Goal: Task Accomplishment & Management: Use online tool/utility

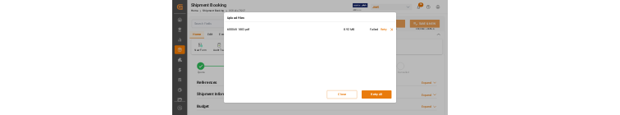
scroll to position [795, 0]
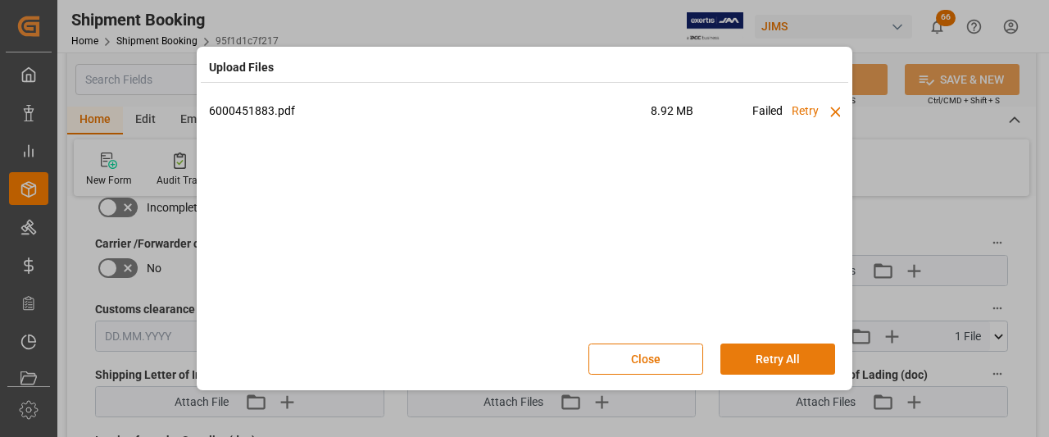
click at [777, 361] on button "Retry All" at bounding box center [777, 358] width 115 height 31
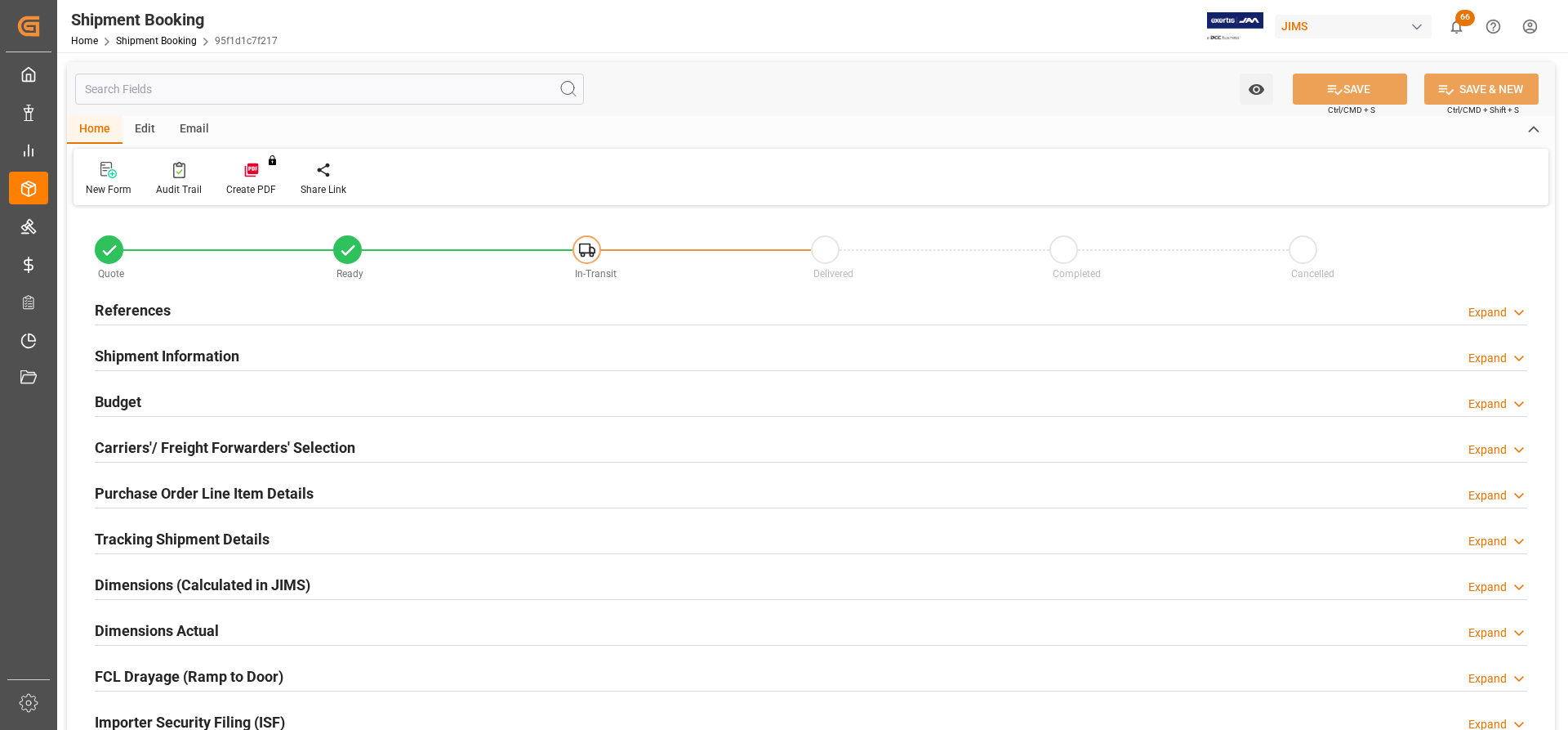
type input "0"
type input "[DATE] 00:00"
type input "[DATE]"
click at [126, 315] on h2 "References" at bounding box center [133, 310] width 76 height 22
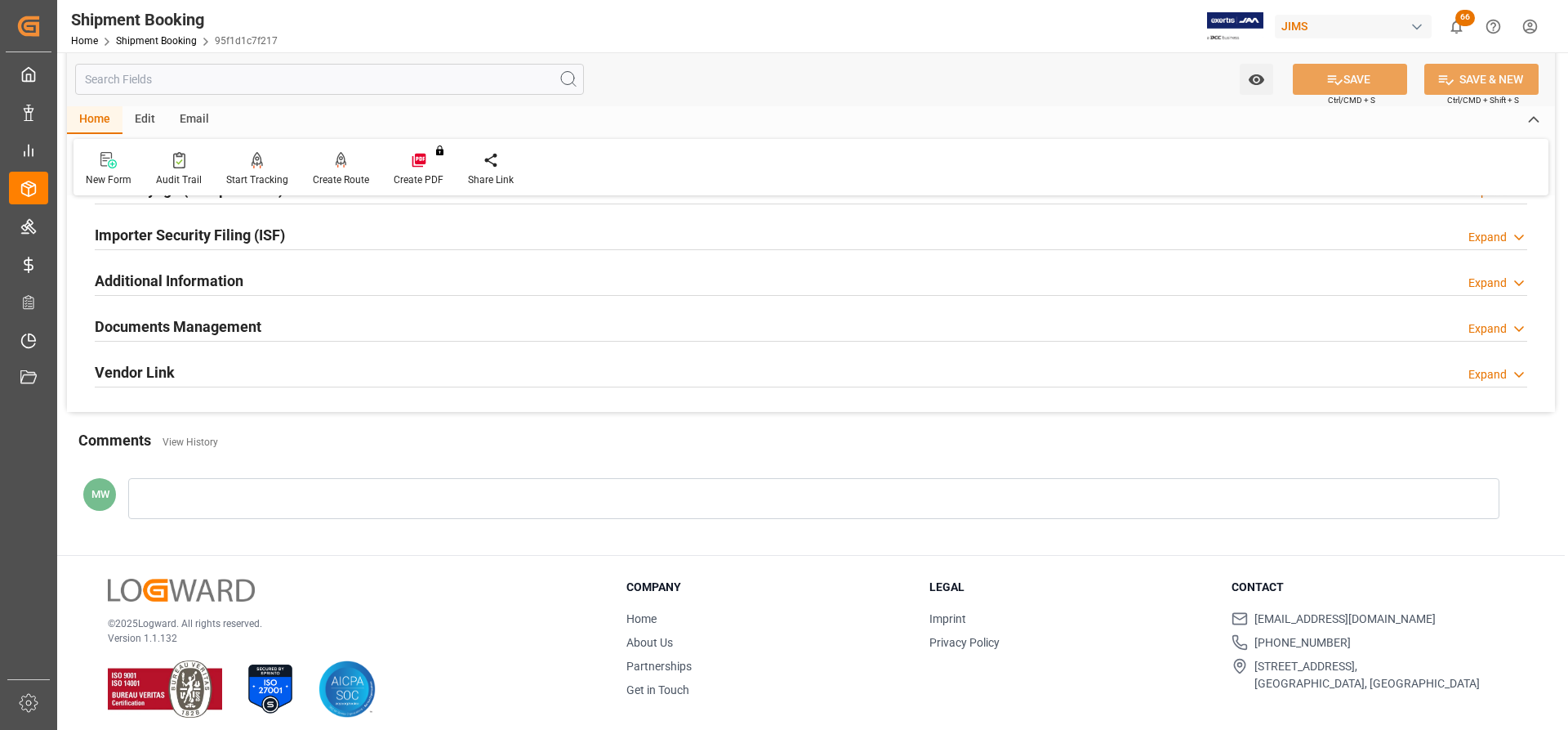
scroll to position [817, 0]
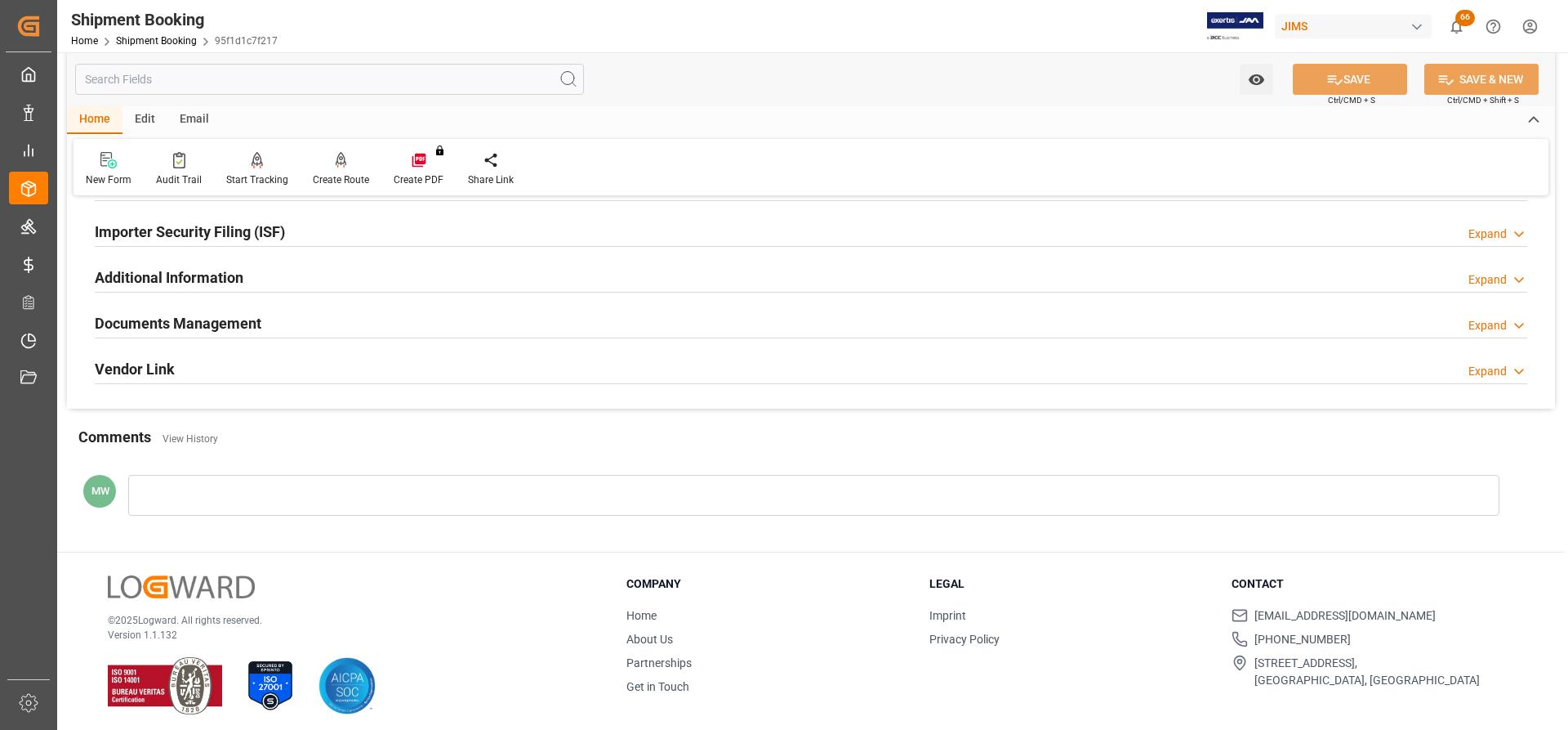
click at [187, 324] on h2 "Documents Management" at bounding box center [177, 323] width 166 height 22
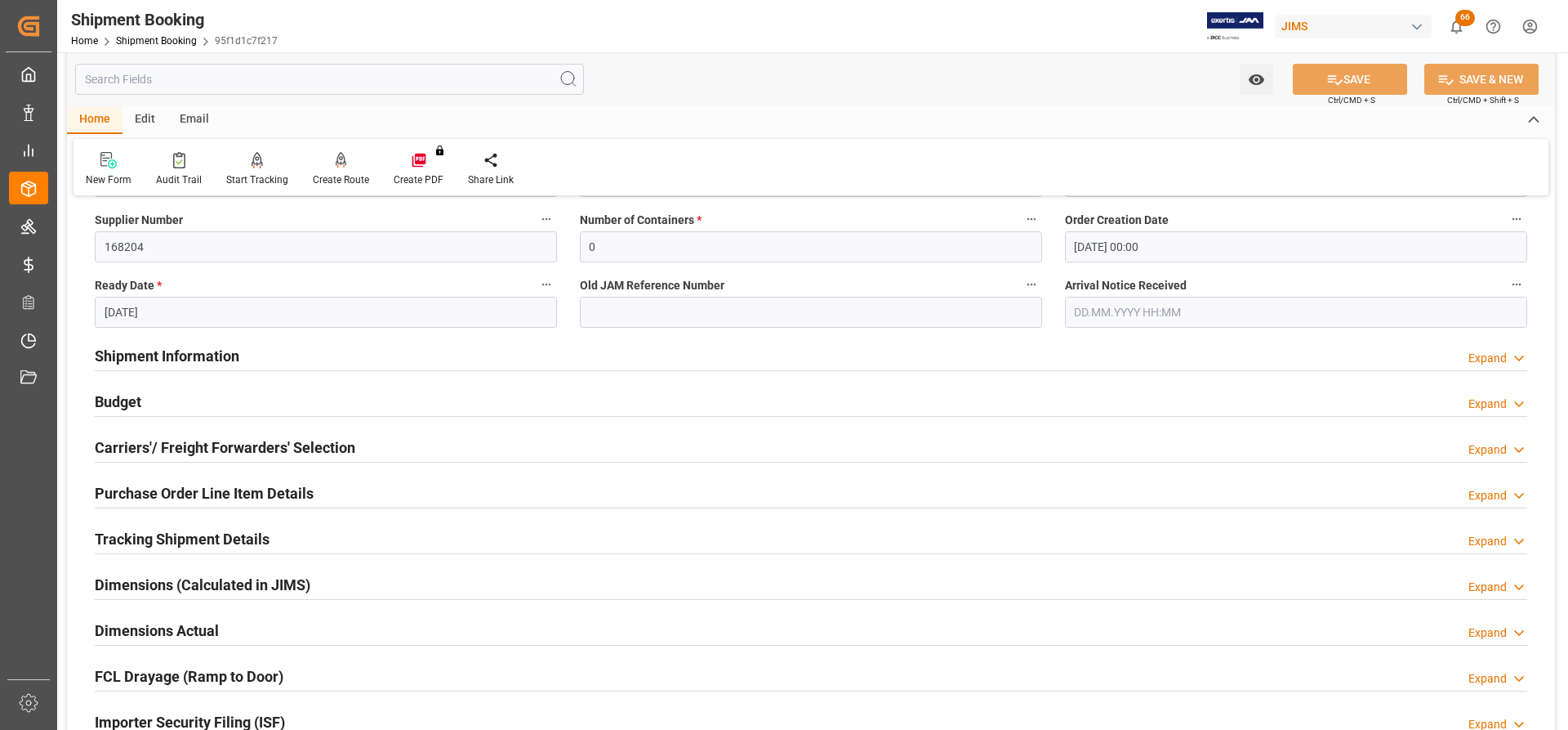
scroll to position [0, 0]
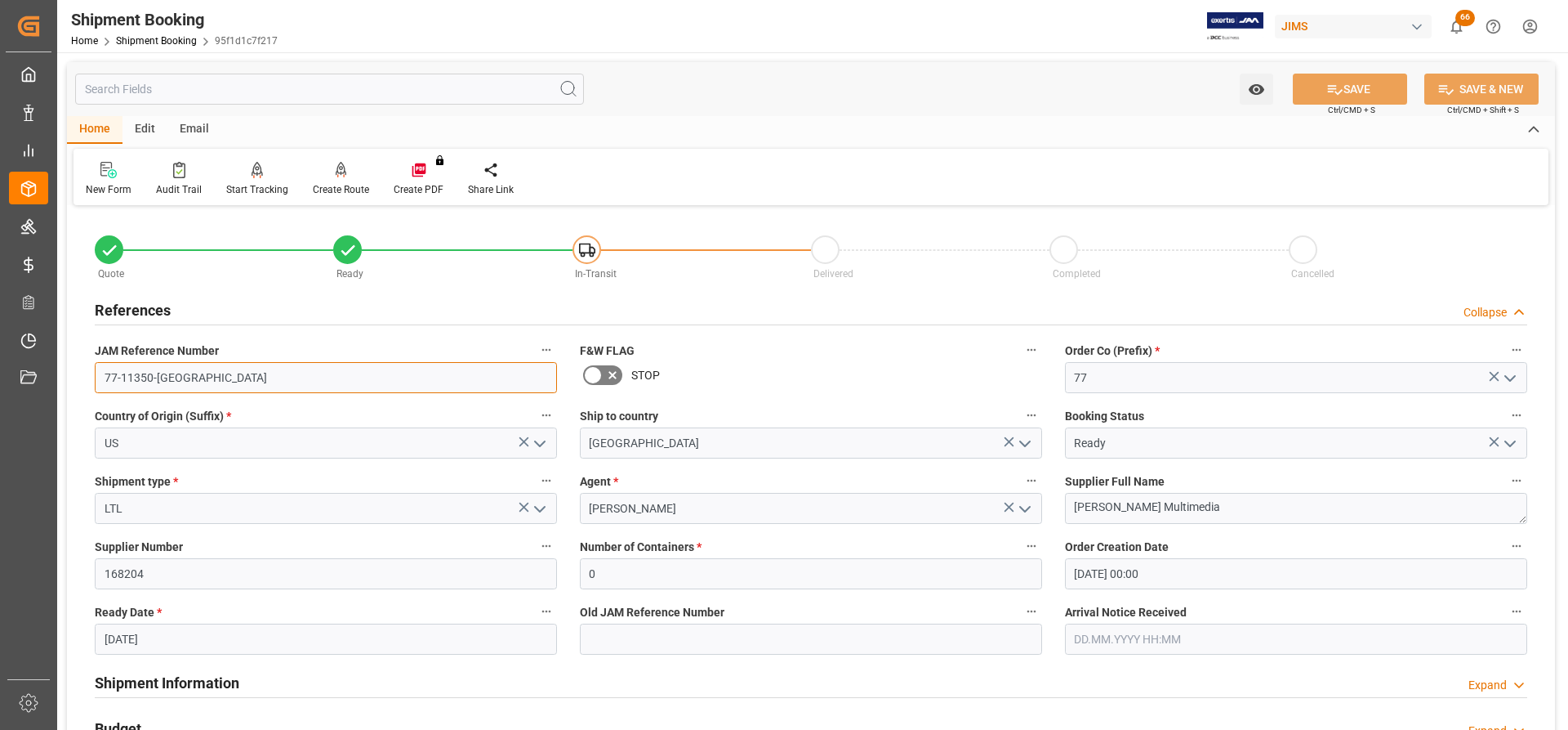
drag, startPoint x: 168, startPoint y: 381, endPoint x: 93, endPoint y: 376, distance: 75.2
click at [93, 376] on div "JAM Reference Number 77-11350-US" at bounding box center [326, 366] width 485 height 66
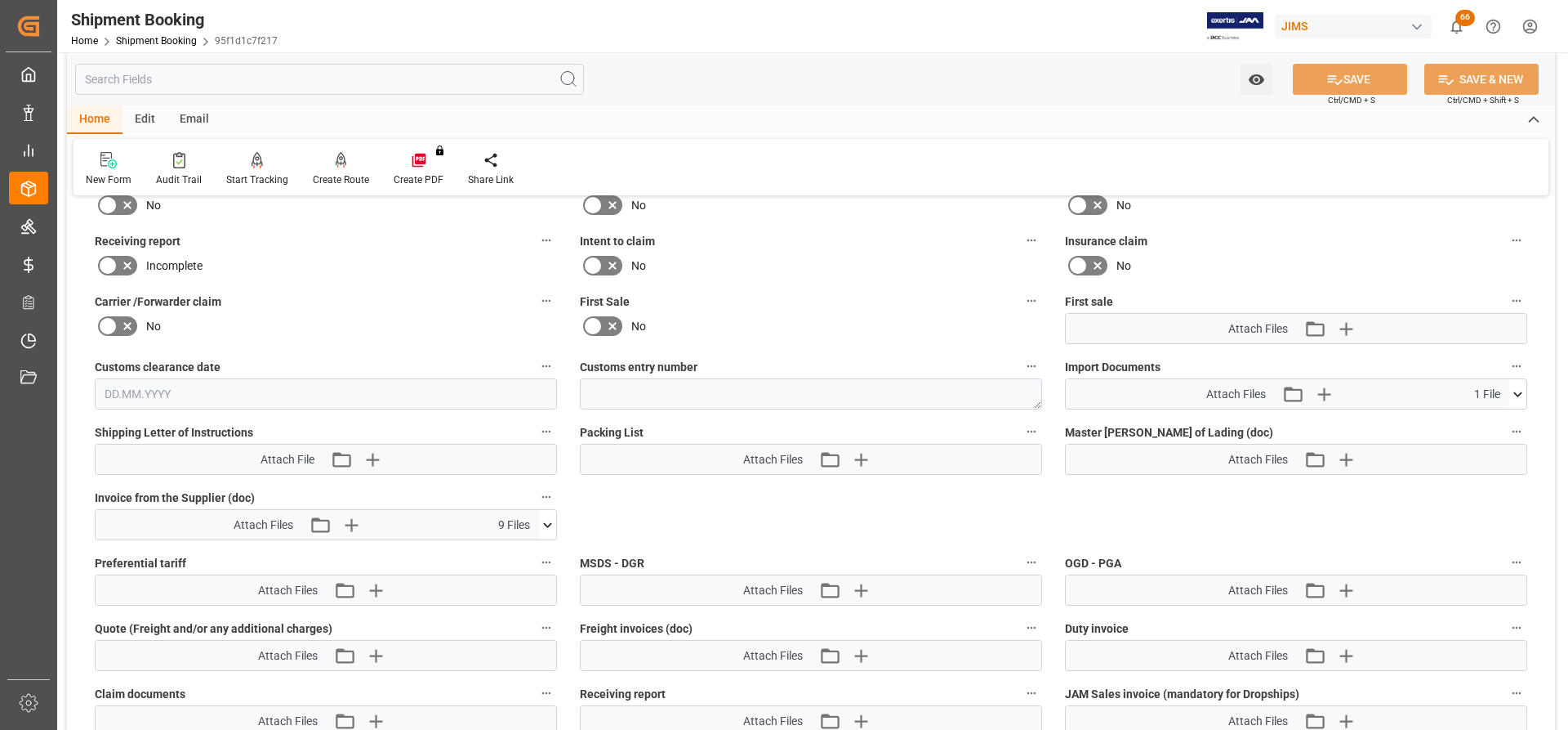
scroll to position [1062, 0]
click at [1322, 397] on icon "button" at bounding box center [1324, 392] width 26 height 26
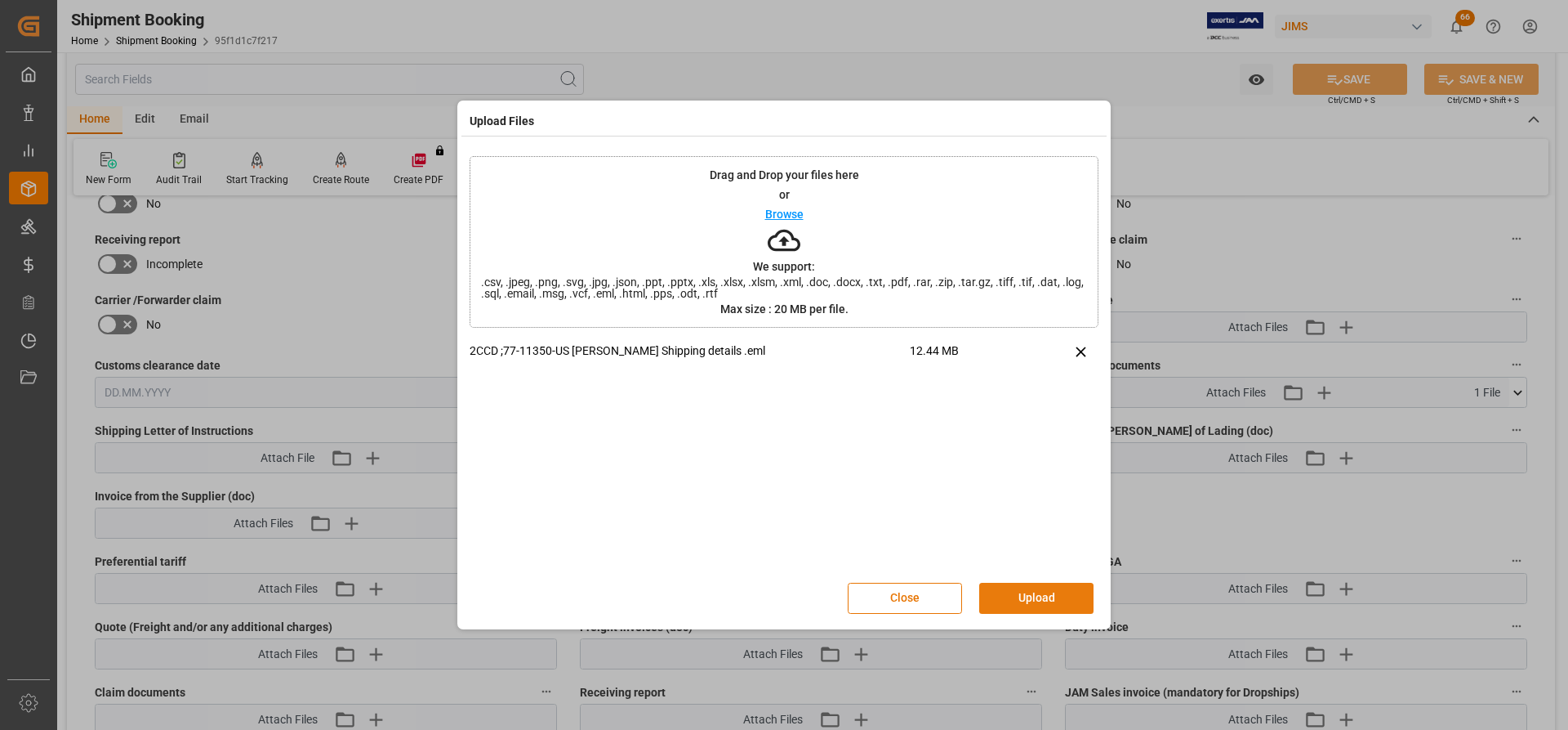
click at [1019, 588] on button "Upload" at bounding box center [1037, 597] width 115 height 31
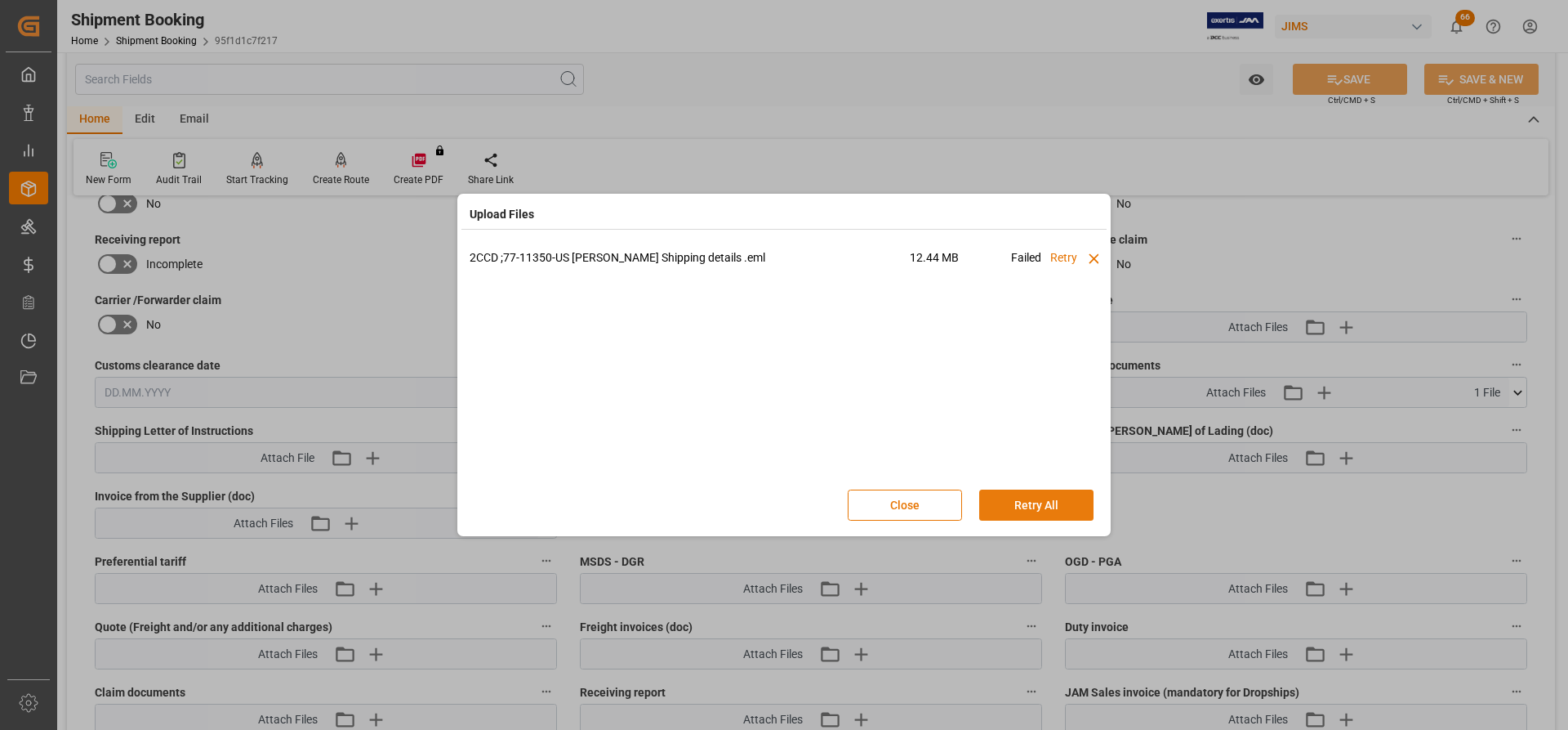
click at [1034, 509] on button "Retry All" at bounding box center [1037, 505] width 115 height 31
